Goal: Obtain resource: Obtain resource

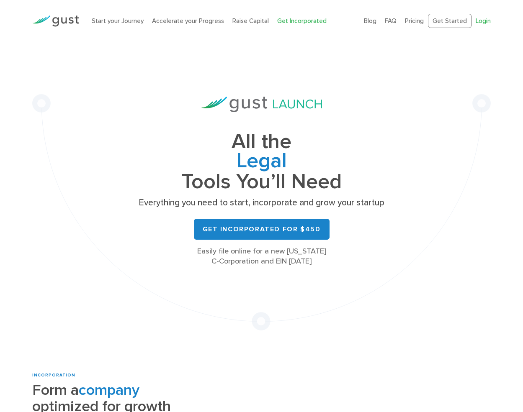
click at [487, 21] on link "Login" at bounding box center [483, 21] width 15 height 8
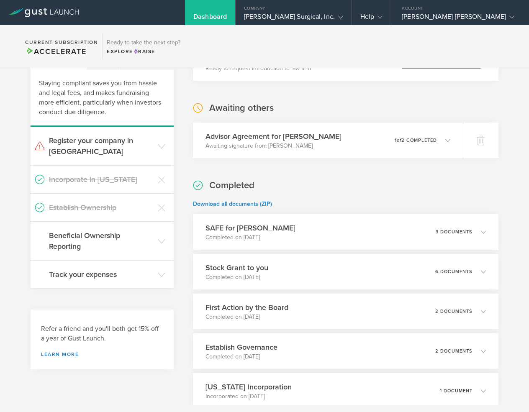
scroll to position [240, 0]
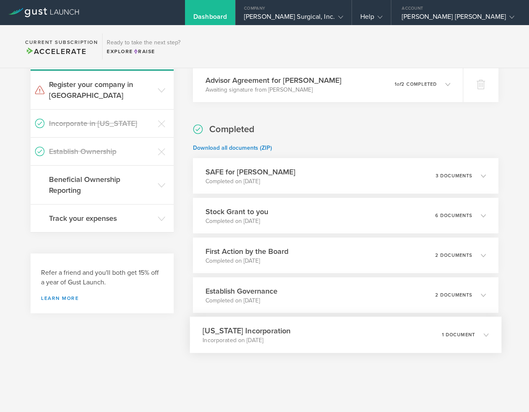
click at [245, 334] on h3 "Delaware Incorporation" at bounding box center [247, 330] width 88 height 11
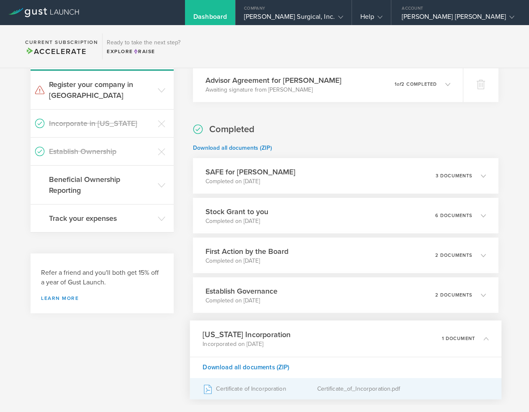
click at [243, 389] on div "Certificate of Incorporation" at bounding box center [260, 389] width 114 height 21
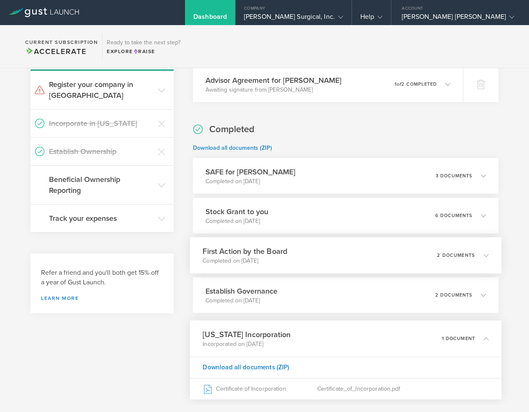
click at [242, 251] on h3 "First Action by the Board" at bounding box center [245, 251] width 85 height 11
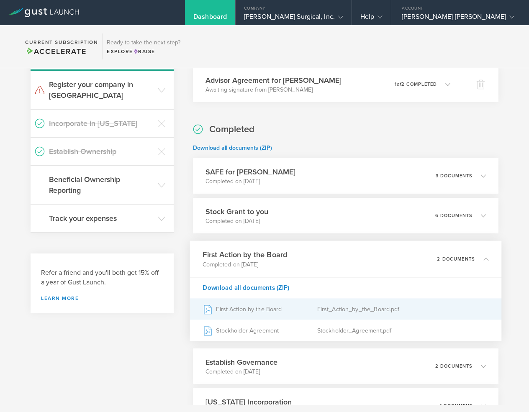
click at [250, 309] on div "First Action by the Board" at bounding box center [260, 309] width 114 height 21
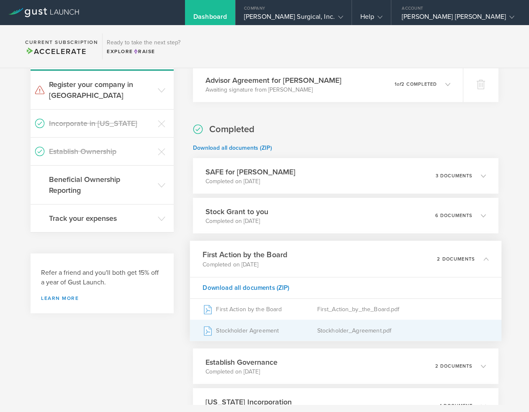
click at [243, 332] on div "Stockholder Agreement" at bounding box center [260, 330] width 114 height 21
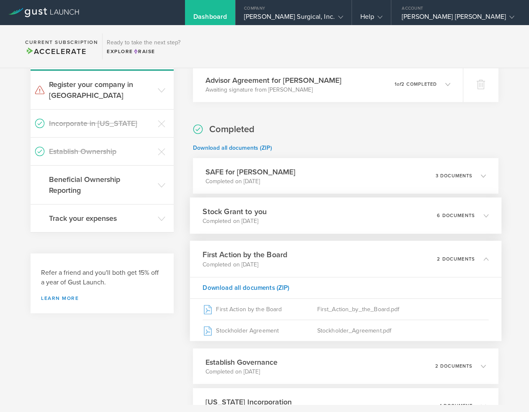
click at [241, 217] on h3 "Stock Grant to you" at bounding box center [235, 211] width 64 height 11
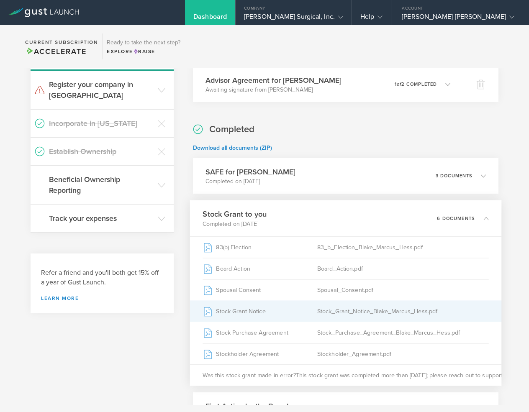
click at [232, 309] on div "Stock Grant Notice" at bounding box center [260, 311] width 114 height 21
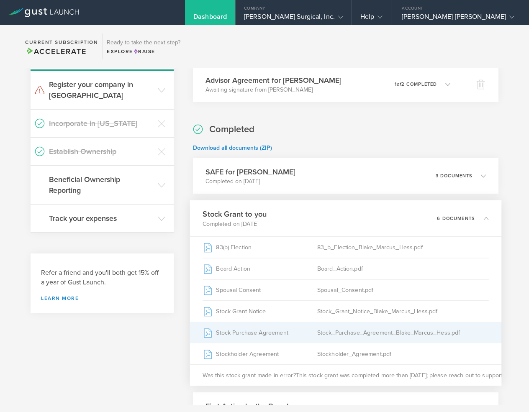
click at [243, 331] on div "Stock Purchase Agreement" at bounding box center [260, 332] width 114 height 21
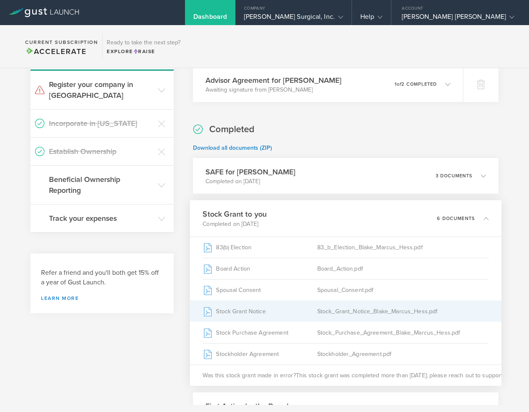
click at [232, 309] on div "Stock Grant Notice" at bounding box center [260, 311] width 114 height 21
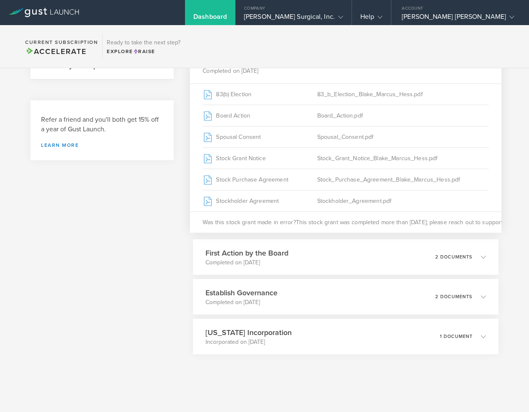
scroll to position [395, 0]
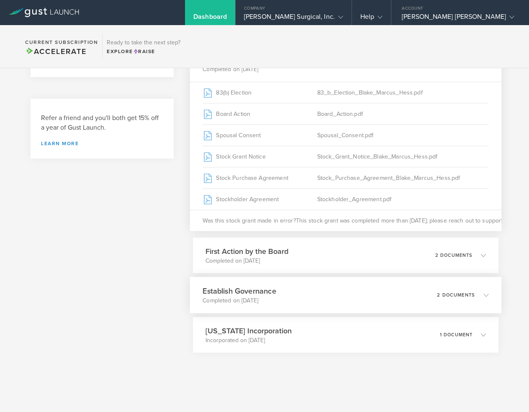
click at [239, 292] on h3 "Establish Governance" at bounding box center [239, 291] width 73 height 11
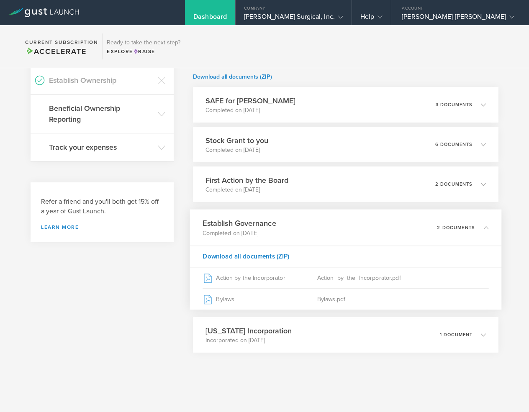
scroll to position [312, 0]
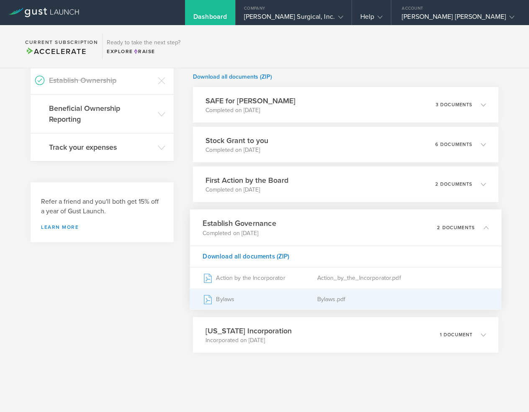
click at [225, 298] on div "Bylaws" at bounding box center [260, 299] width 114 height 21
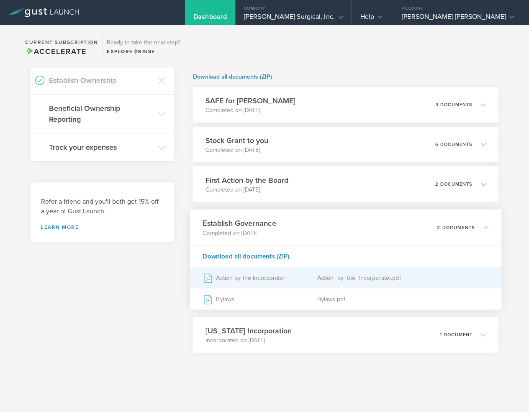
click at [234, 279] on div "Action by the Incorporator" at bounding box center [260, 278] width 114 height 21
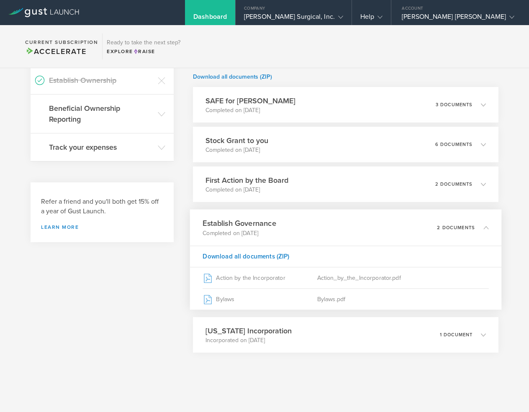
click at [240, 224] on h3 "Establish Governance" at bounding box center [239, 223] width 73 height 11
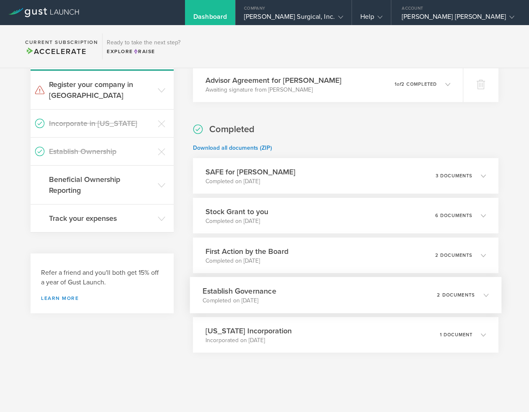
scroll to position [240, 0]
click at [236, 294] on h3 "Establish Governance" at bounding box center [239, 291] width 73 height 11
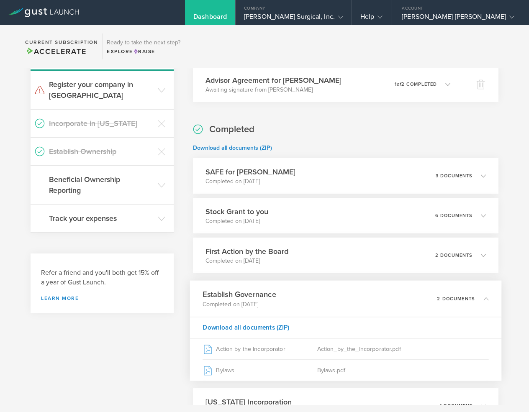
scroll to position [312, 0]
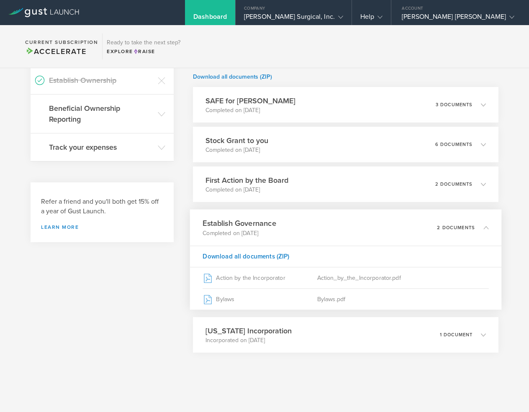
click at [232, 220] on h3 "Establish Governance" at bounding box center [239, 223] width 73 height 11
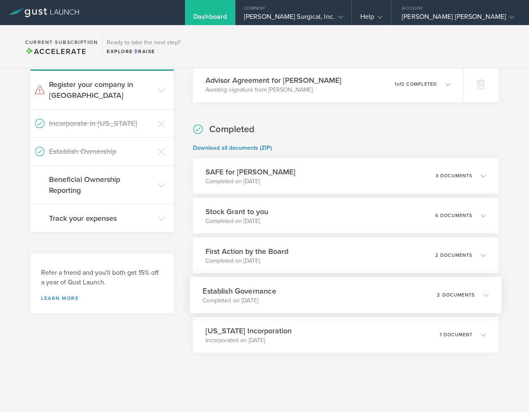
scroll to position [240, 0]
click at [232, 332] on h3 "Delaware Incorporation" at bounding box center [247, 330] width 88 height 11
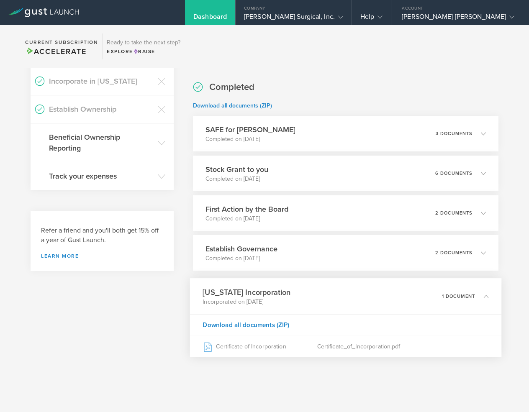
scroll to position [286, 0]
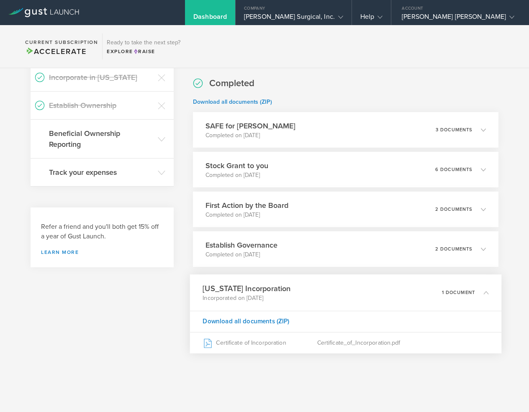
click at [232, 288] on h3 "Delaware Incorporation" at bounding box center [247, 288] width 88 height 11
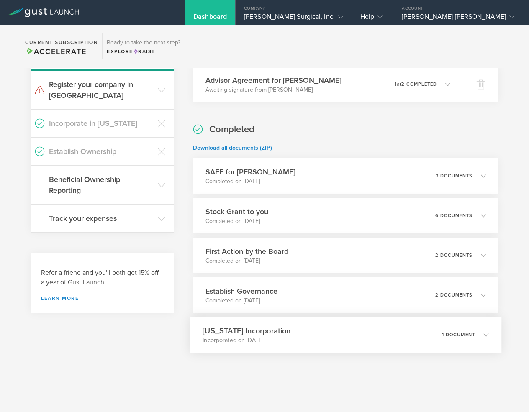
scroll to position [240, 0]
click at [232, 253] on h3 "First Action by the Board" at bounding box center [245, 251] width 85 height 11
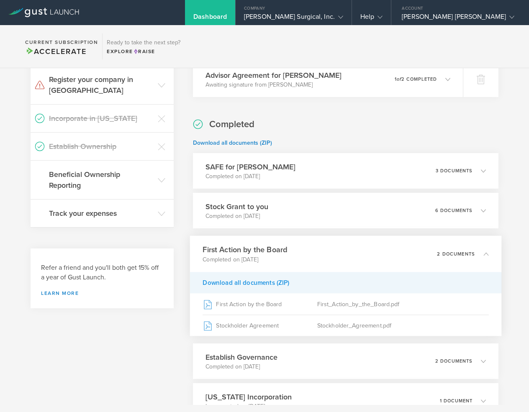
scroll to position [312, 0]
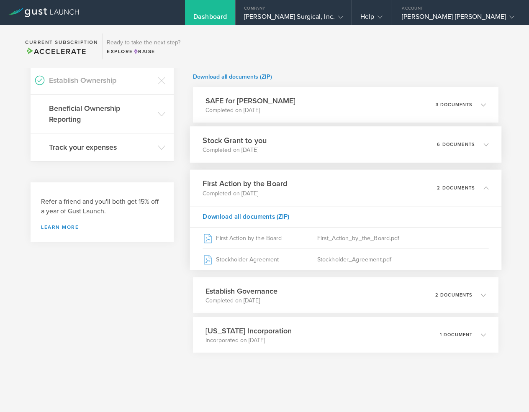
click at [242, 140] on h3 "Stock Grant to you" at bounding box center [235, 140] width 64 height 11
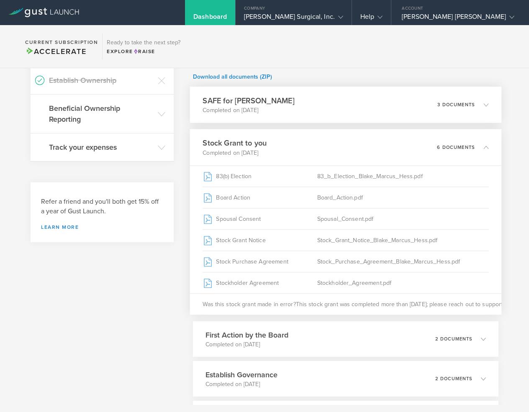
click at [241, 100] on h3 "SAFE for Snehal M Bhoola" at bounding box center [249, 100] width 92 height 11
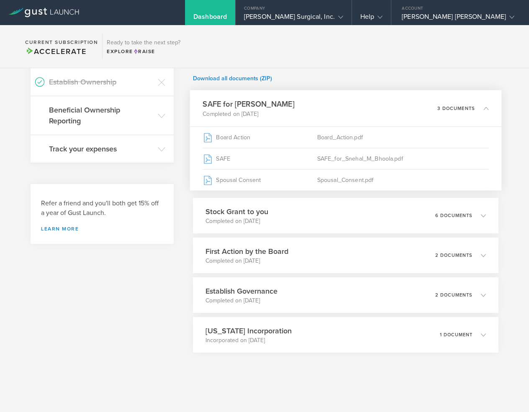
scroll to position [310, 0]
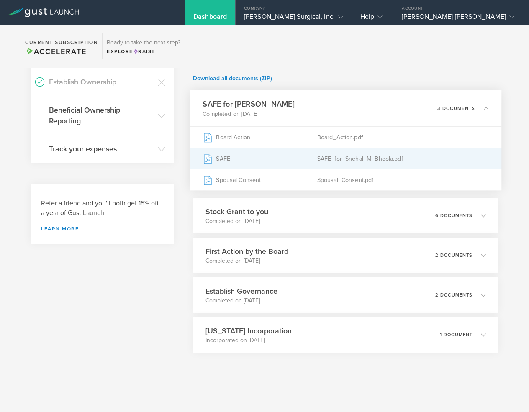
click at [210, 159] on icon at bounding box center [208, 159] width 10 height 10
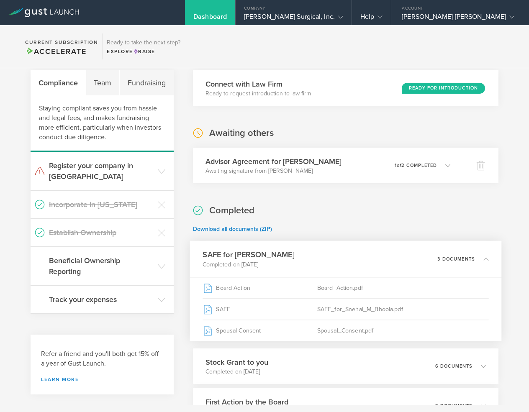
scroll to position [293, 0]
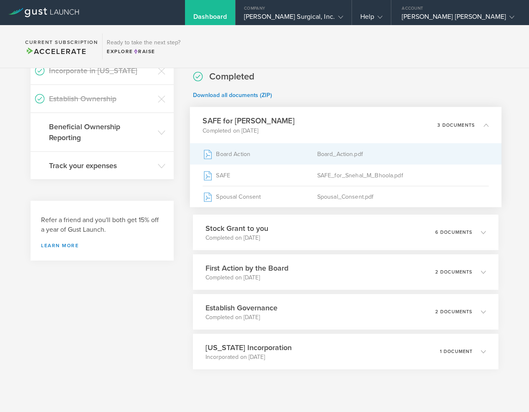
click at [240, 154] on div "Board Action" at bounding box center [260, 154] width 114 height 21
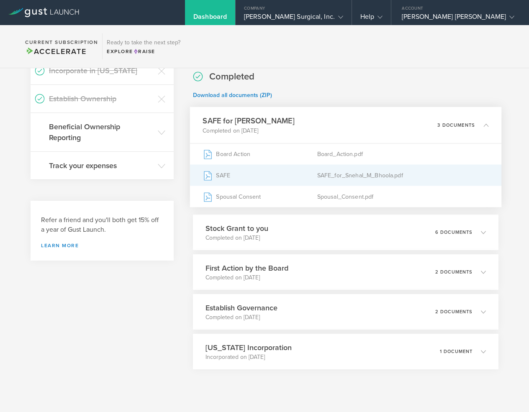
click at [232, 174] on div "SAFE" at bounding box center [260, 175] width 114 height 21
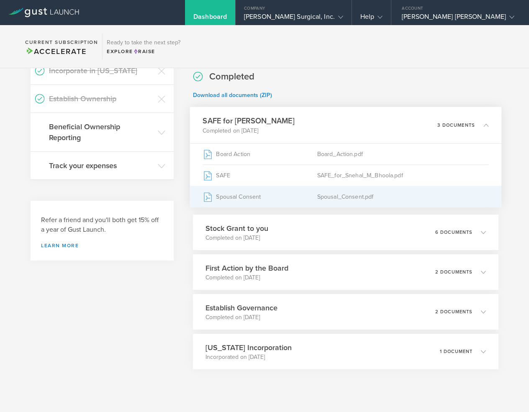
click at [238, 197] on div "Spousal Consent" at bounding box center [260, 196] width 114 height 21
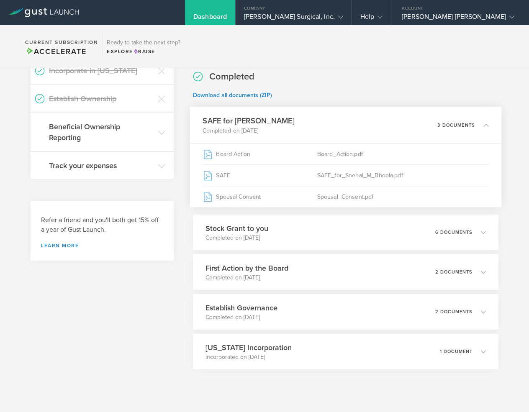
click at [227, 119] on h3 "SAFE for Snehal M Bhoola" at bounding box center [249, 121] width 92 height 11
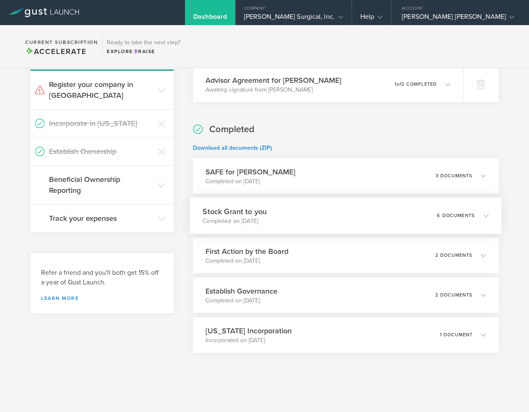
click at [231, 211] on h3 "Stock Grant to you" at bounding box center [235, 211] width 64 height 11
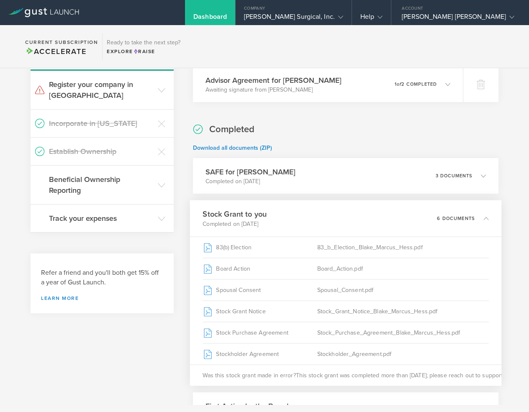
scroll to position [293, 0]
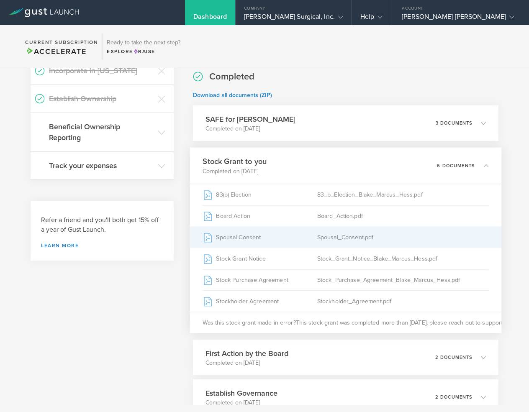
click at [232, 239] on div "Spousal Consent" at bounding box center [260, 237] width 114 height 21
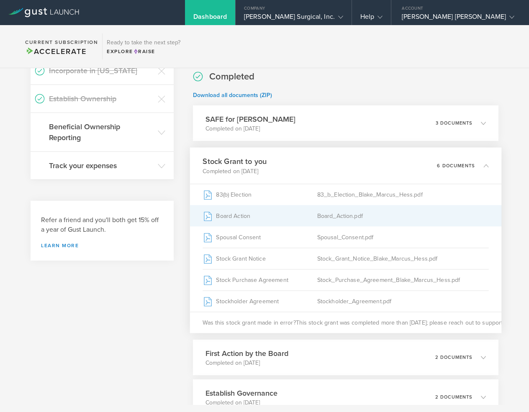
click at [233, 213] on div "Board Action" at bounding box center [260, 216] width 114 height 21
click at [234, 213] on div "Board Action" at bounding box center [260, 216] width 114 height 21
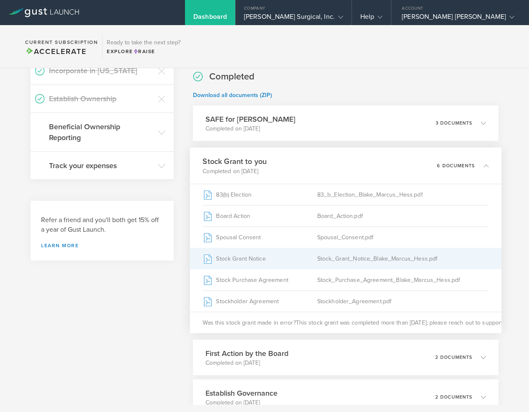
click at [233, 260] on div "Stock Grant Notice" at bounding box center [260, 258] width 114 height 21
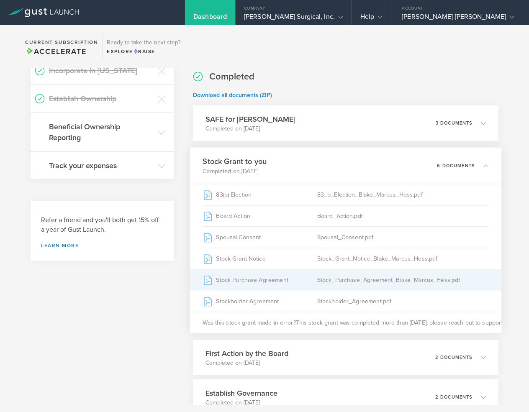
click at [241, 281] on div "Stock Purchase Agreement" at bounding box center [260, 280] width 114 height 21
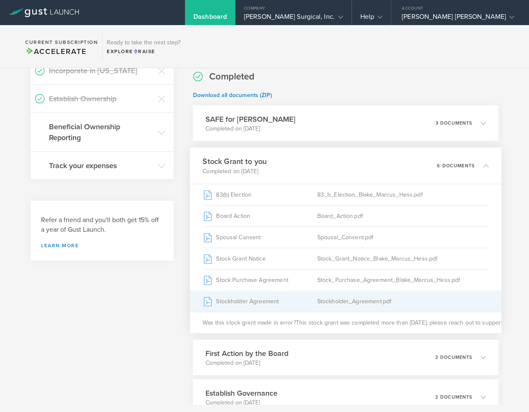
click at [234, 303] on div "Stockholder Agreement" at bounding box center [260, 301] width 114 height 21
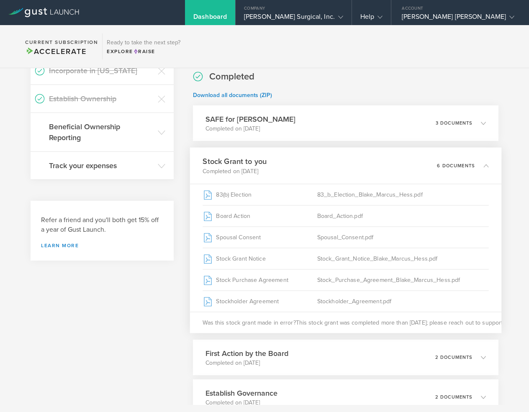
click at [239, 163] on h3 "Stock Grant to you" at bounding box center [235, 161] width 64 height 11
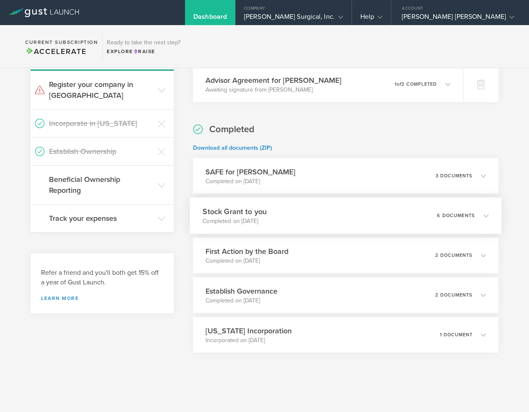
scroll to position [240, 0]
click at [237, 252] on h3 "First Action by the Board" at bounding box center [245, 251] width 85 height 11
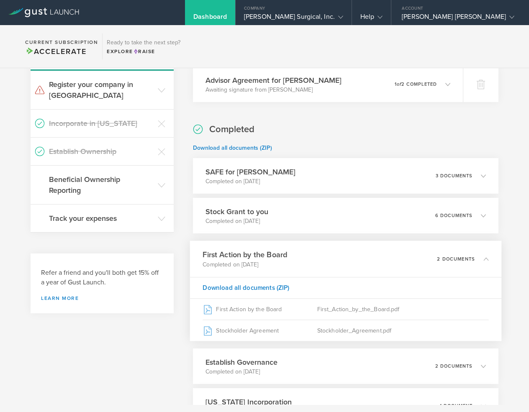
scroll to position [293, 0]
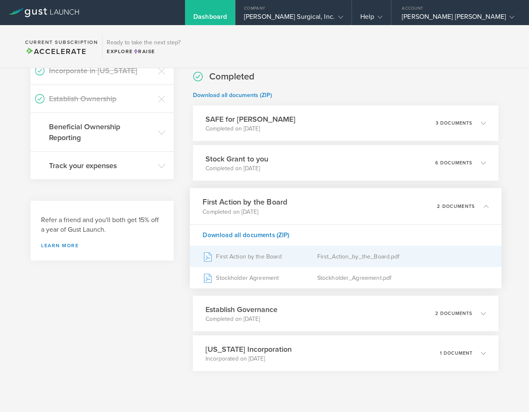
click at [249, 256] on div "First Action by the Board" at bounding box center [260, 256] width 114 height 21
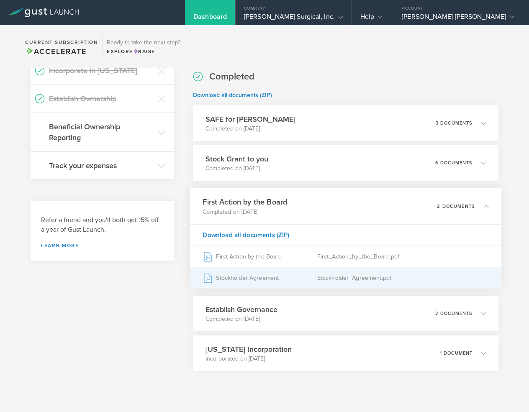
click at [257, 281] on div "Stockholder Agreement" at bounding box center [260, 278] width 114 height 21
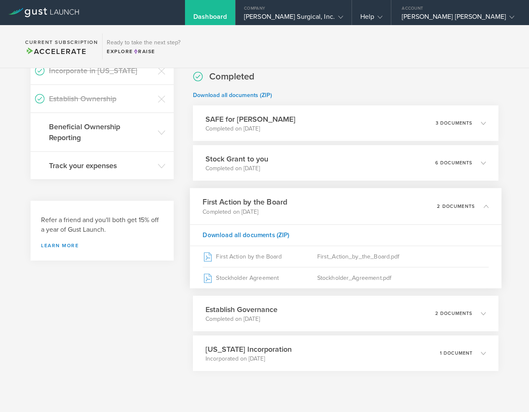
click at [234, 206] on h3 "First Action by the Board" at bounding box center [245, 202] width 85 height 11
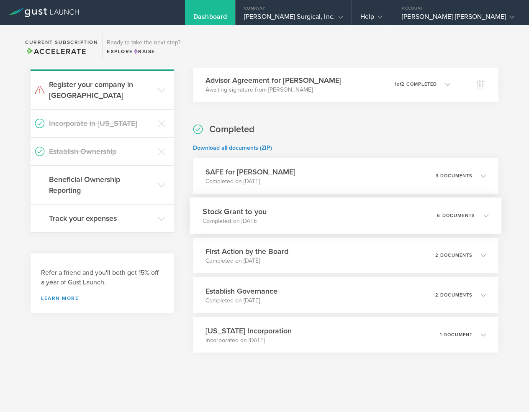
click at [232, 211] on h3 "Stock Grant to you" at bounding box center [235, 211] width 64 height 11
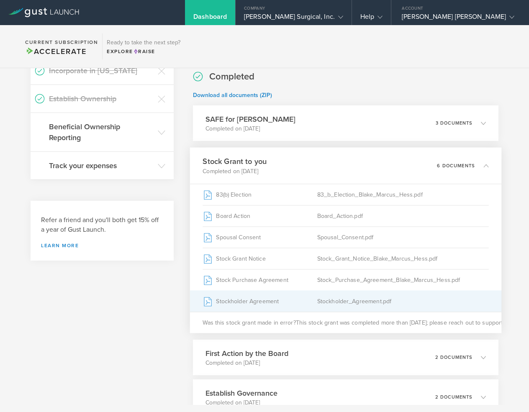
click at [235, 304] on div "Stockholder Agreement" at bounding box center [260, 301] width 114 height 21
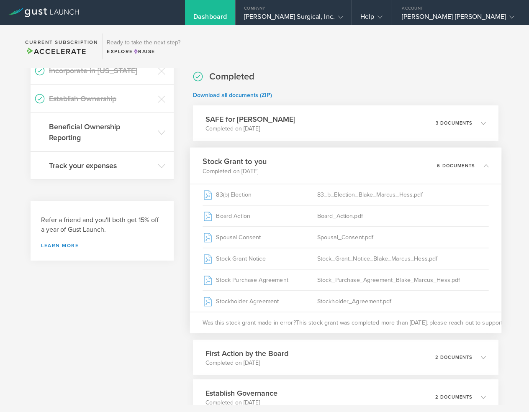
click at [227, 164] on h3 "Stock Grant to you" at bounding box center [235, 161] width 64 height 11
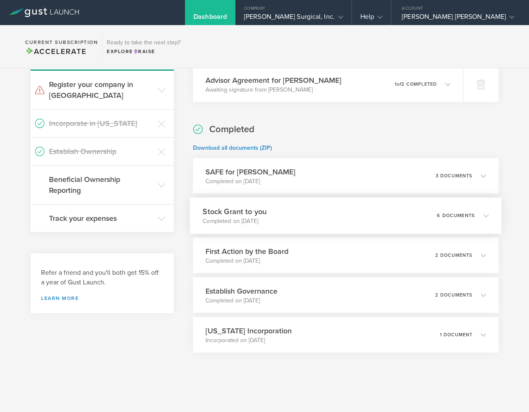
scroll to position [240, 0]
click at [235, 289] on h3 "Establish Governance" at bounding box center [239, 291] width 73 height 11
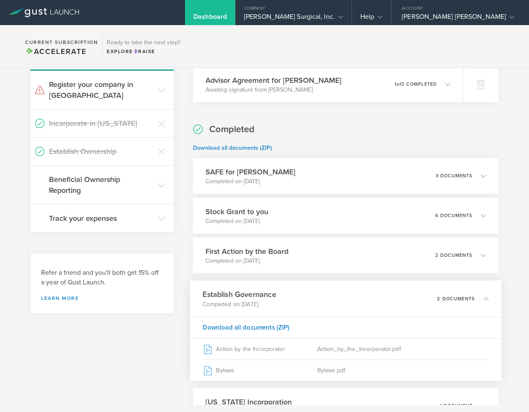
scroll to position [293, 0]
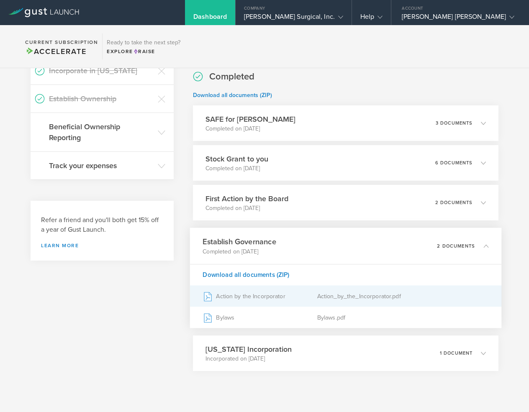
click at [228, 295] on div "Action by the Incorporator" at bounding box center [260, 296] width 114 height 21
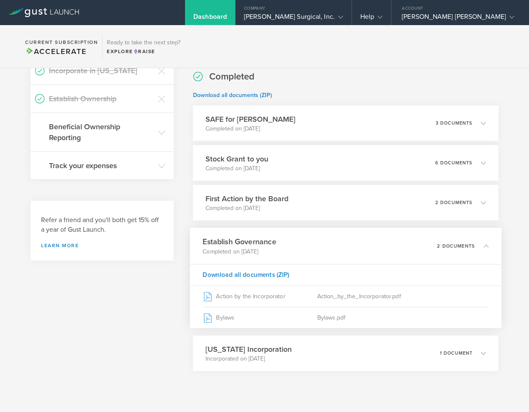
click at [226, 237] on h3 "Establish Governance" at bounding box center [239, 242] width 73 height 11
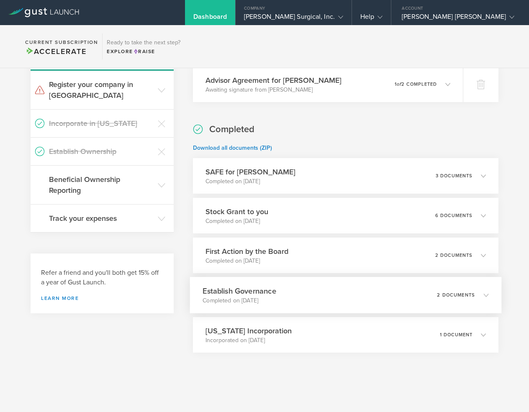
scroll to position [240, 0]
click at [240, 330] on h3 "Delaware Incorporation" at bounding box center [247, 330] width 88 height 11
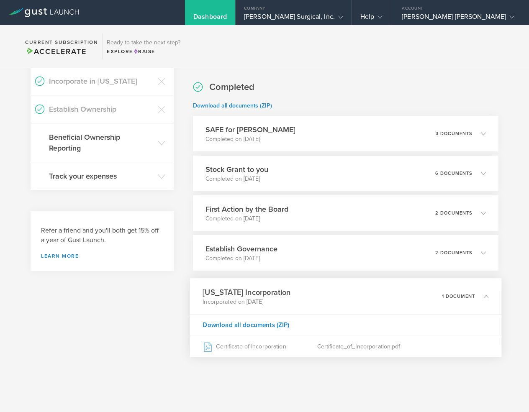
scroll to position [286, 0]
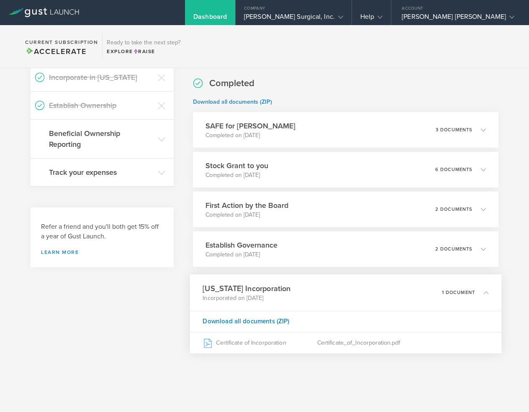
click at [238, 290] on h3 "Delaware Incorporation" at bounding box center [247, 288] width 88 height 11
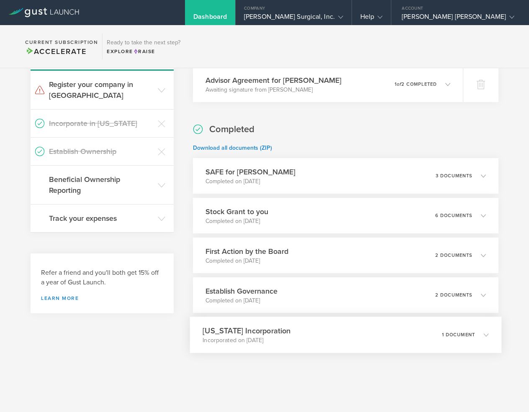
scroll to position [240, 0]
click at [235, 332] on h3 "Delaware Incorporation" at bounding box center [247, 330] width 88 height 11
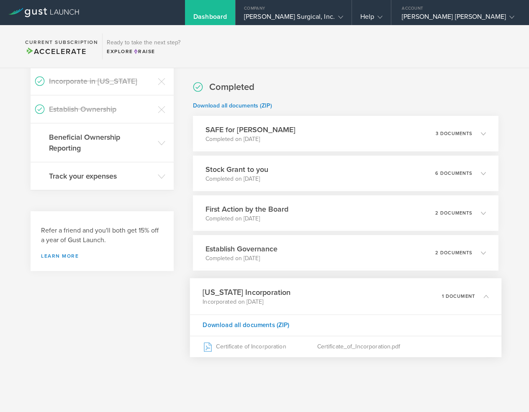
scroll to position [286, 0]
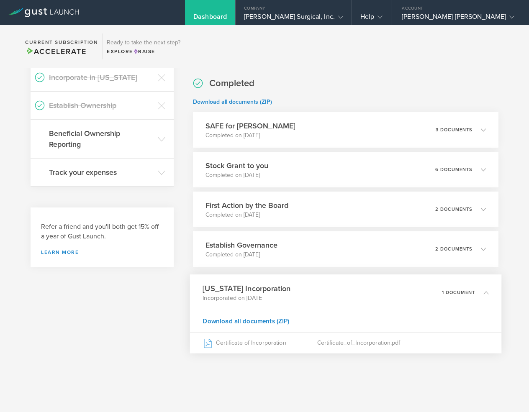
click at [234, 288] on h3 "Delaware Incorporation" at bounding box center [247, 288] width 88 height 11
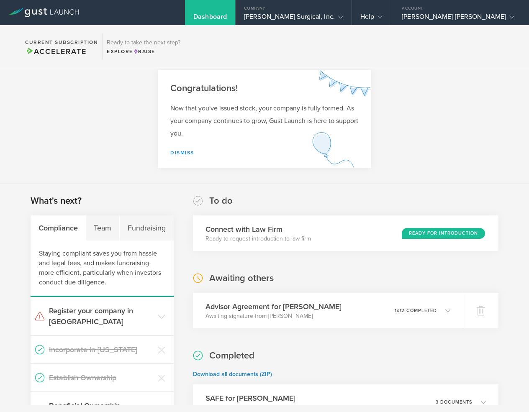
scroll to position [0, 0]
